Goal: Task Accomplishment & Management: Manage account settings

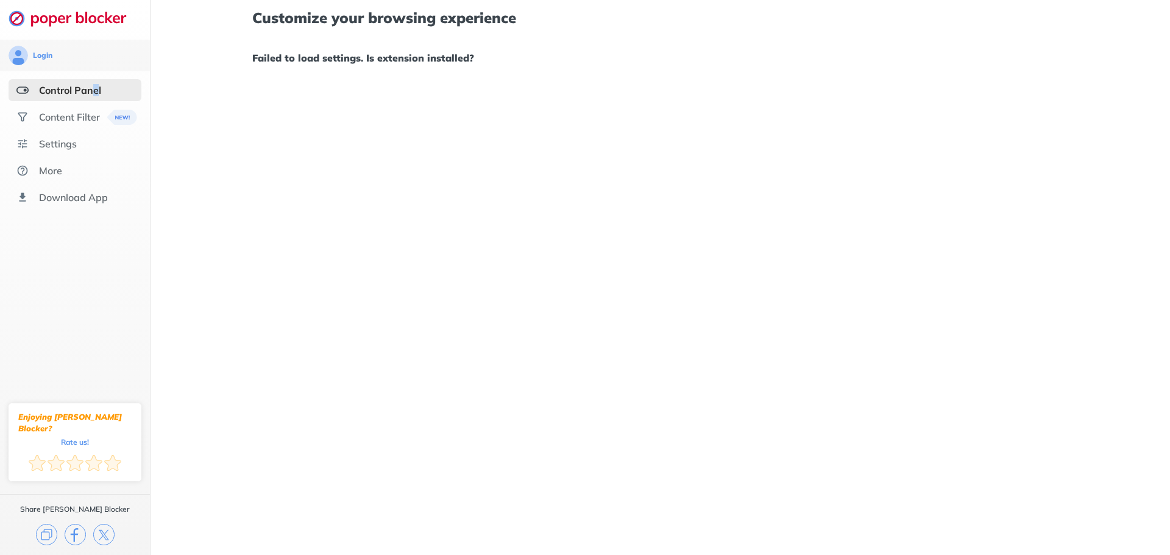
click at [97, 84] on div "Control Panel" at bounding box center [70, 90] width 62 height 12
click at [76, 115] on div "Content Filter" at bounding box center [69, 117] width 61 height 12
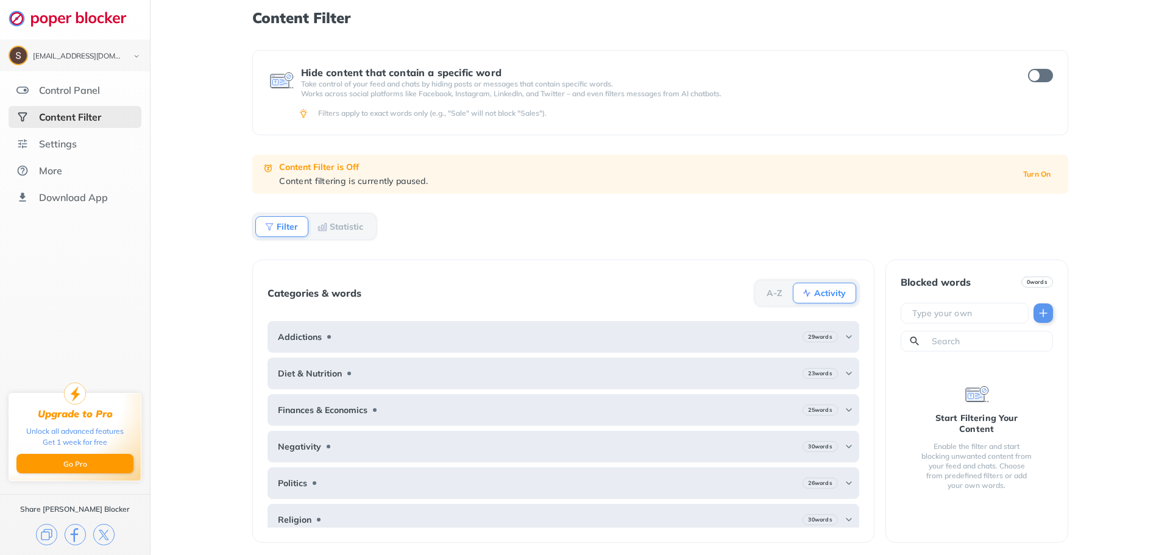
click at [81, 102] on ul "Control Panel Content Filter Settings More Download App" at bounding box center [75, 143] width 150 height 129
click at [86, 89] on div "Control Panel" at bounding box center [69, 90] width 61 height 12
